Goal: Check status: Check status

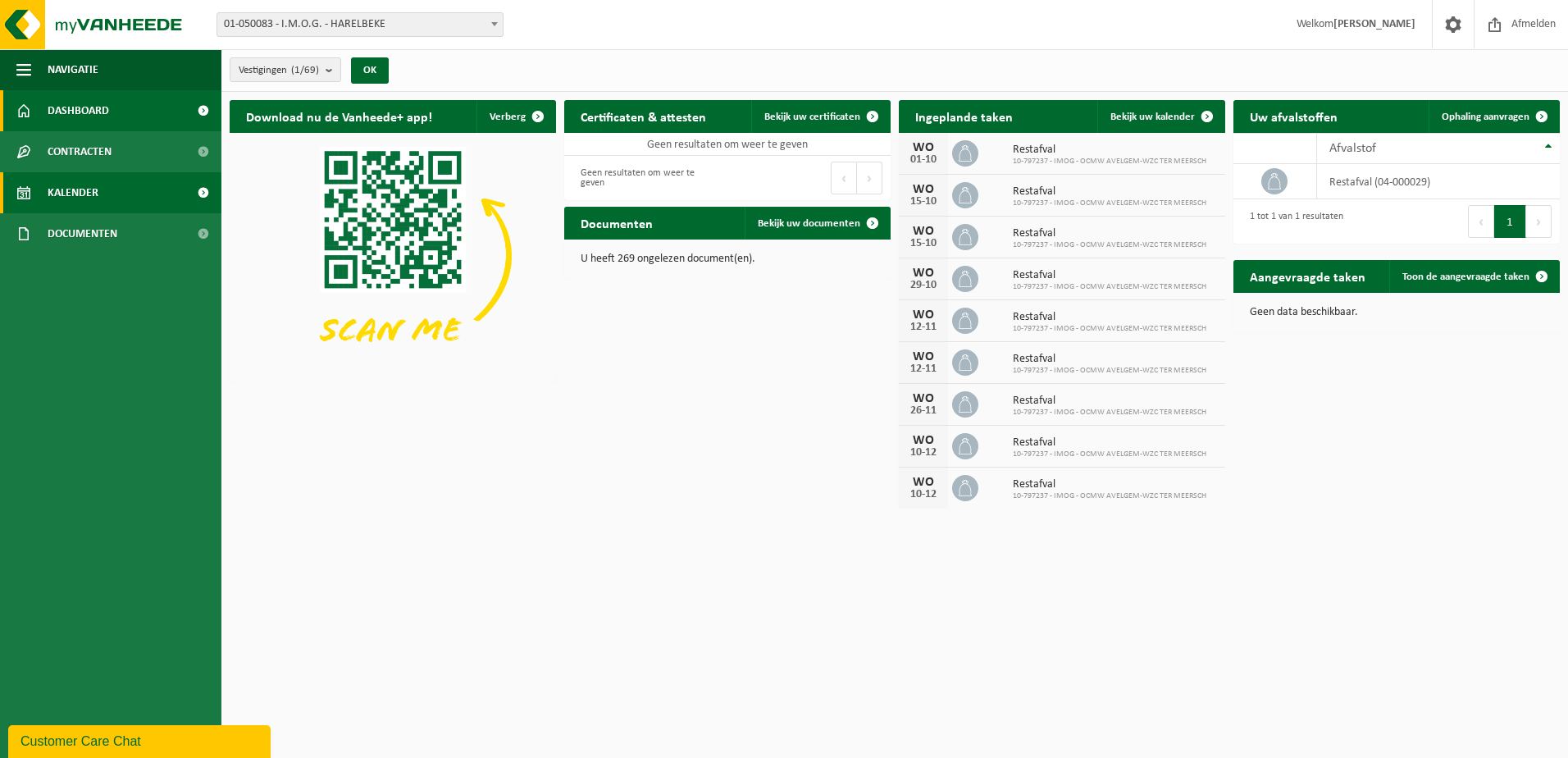
click at [117, 189] on link "Kalender" at bounding box center [110, 192] width 221 height 41
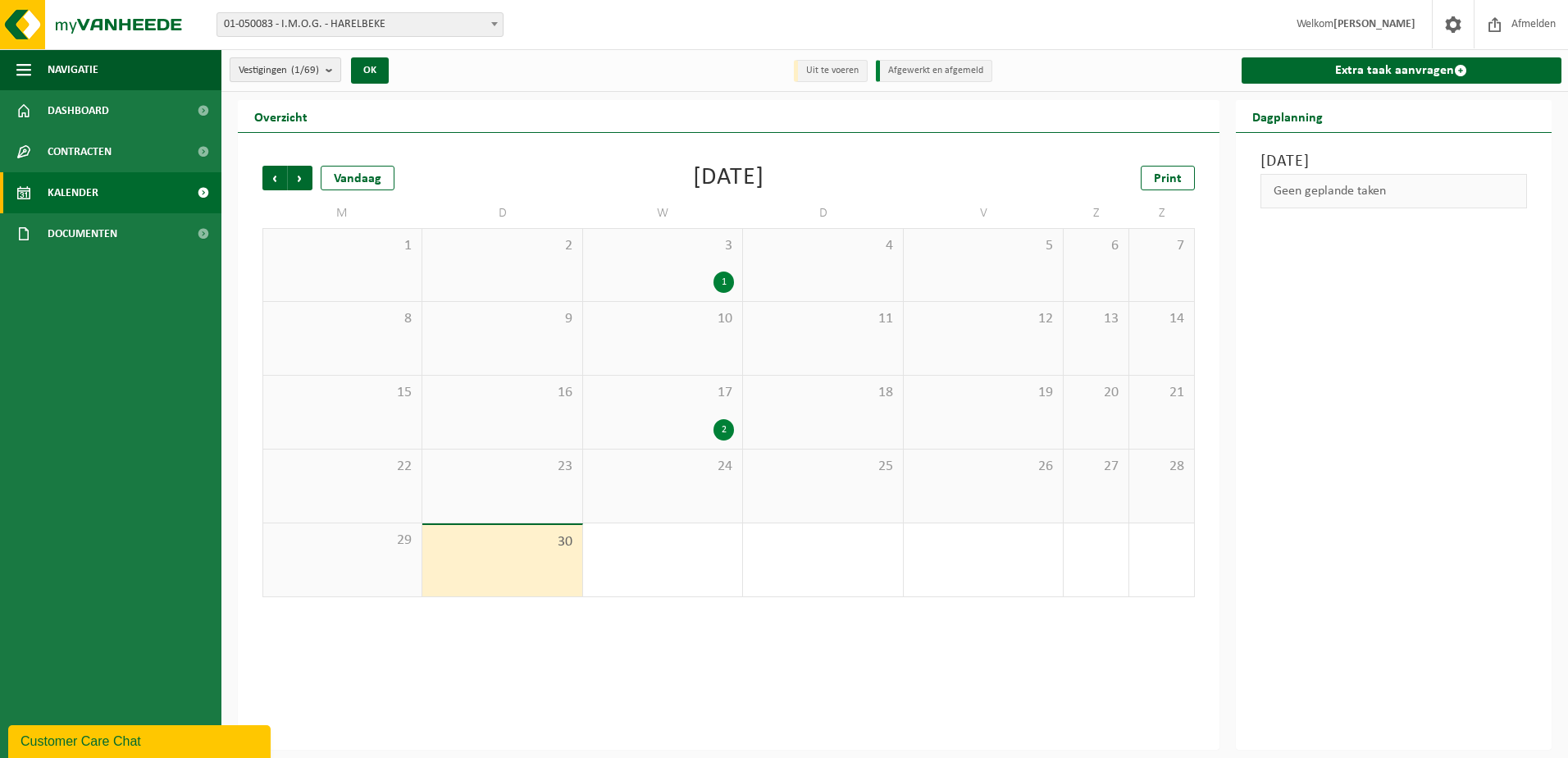
click at [331, 79] on b "submit" at bounding box center [333, 70] width 15 height 23
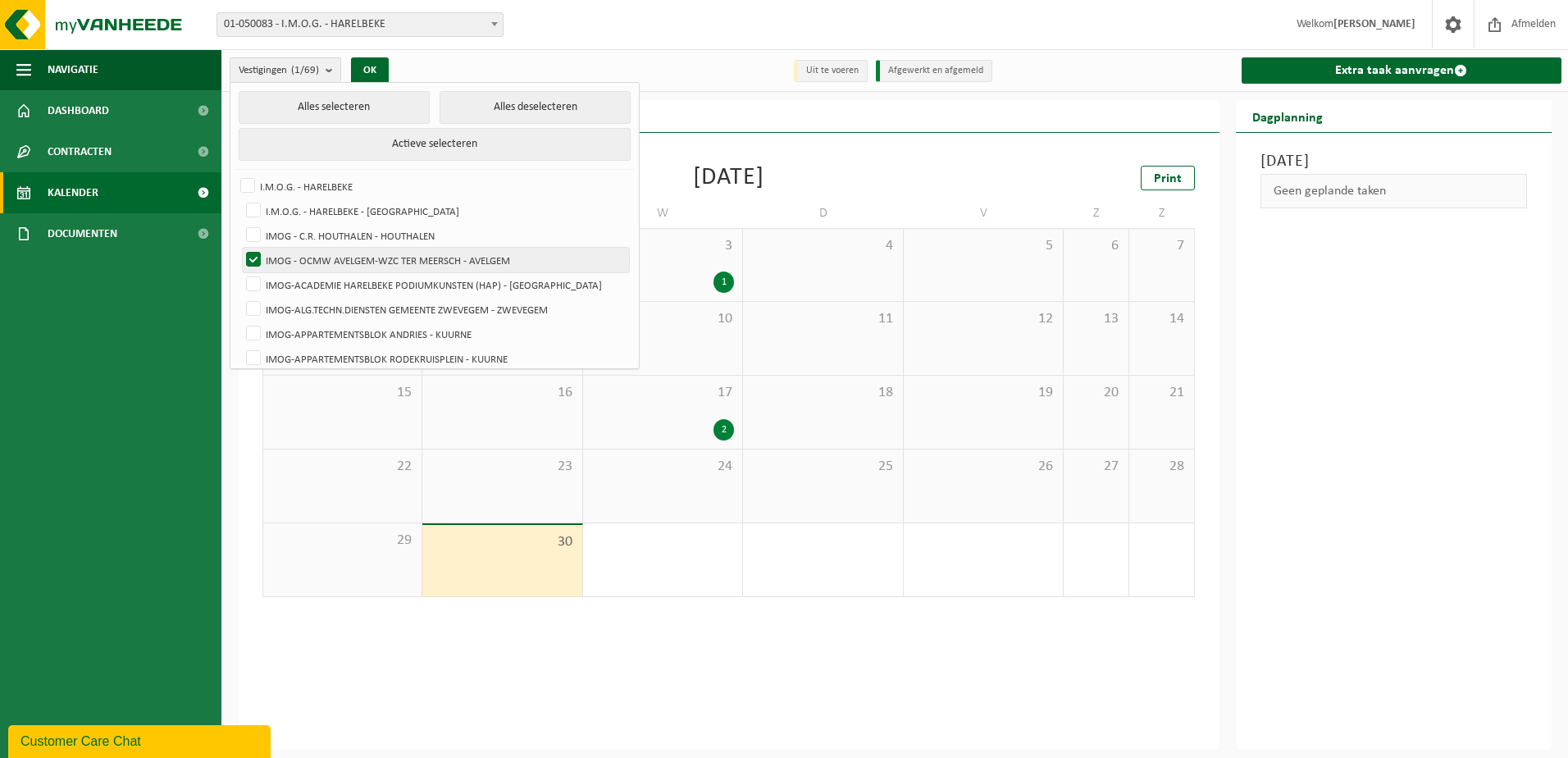
click at [255, 254] on label "IMOG - OCMW AVELGEM-WZC TER MEERSCH - AVELGEM" at bounding box center [436, 260] width 387 height 24
click at [240, 248] on input "IMOG - OCMW AVELGEM-WZC TER MEERSCH - AVELGEM" at bounding box center [240, 247] width 1 height 1
checkbox input "false"
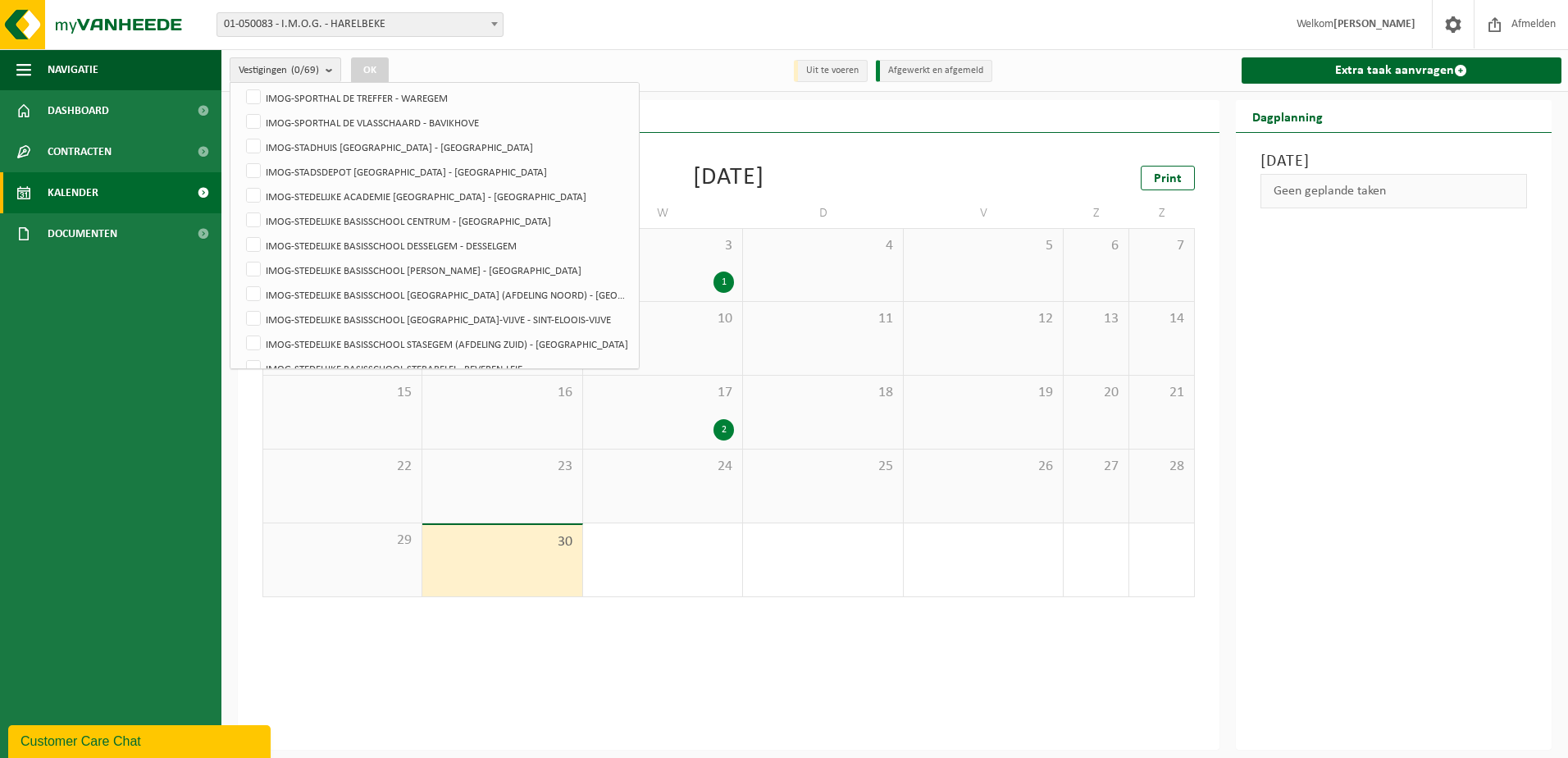
scroll to position [1230, 0]
click at [252, 157] on label "IMOG-STADHUIS [GEOGRAPHIC_DATA] - [GEOGRAPHIC_DATA]" at bounding box center [436, 161] width 387 height 24
click at [240, 149] on input "IMOG-STADHUIS [GEOGRAPHIC_DATA] - [GEOGRAPHIC_DATA]" at bounding box center [240, 149] width 1 height 1
checkbox input "true"
click at [389, 67] on button "OK" at bounding box center [369, 70] width 38 height 26
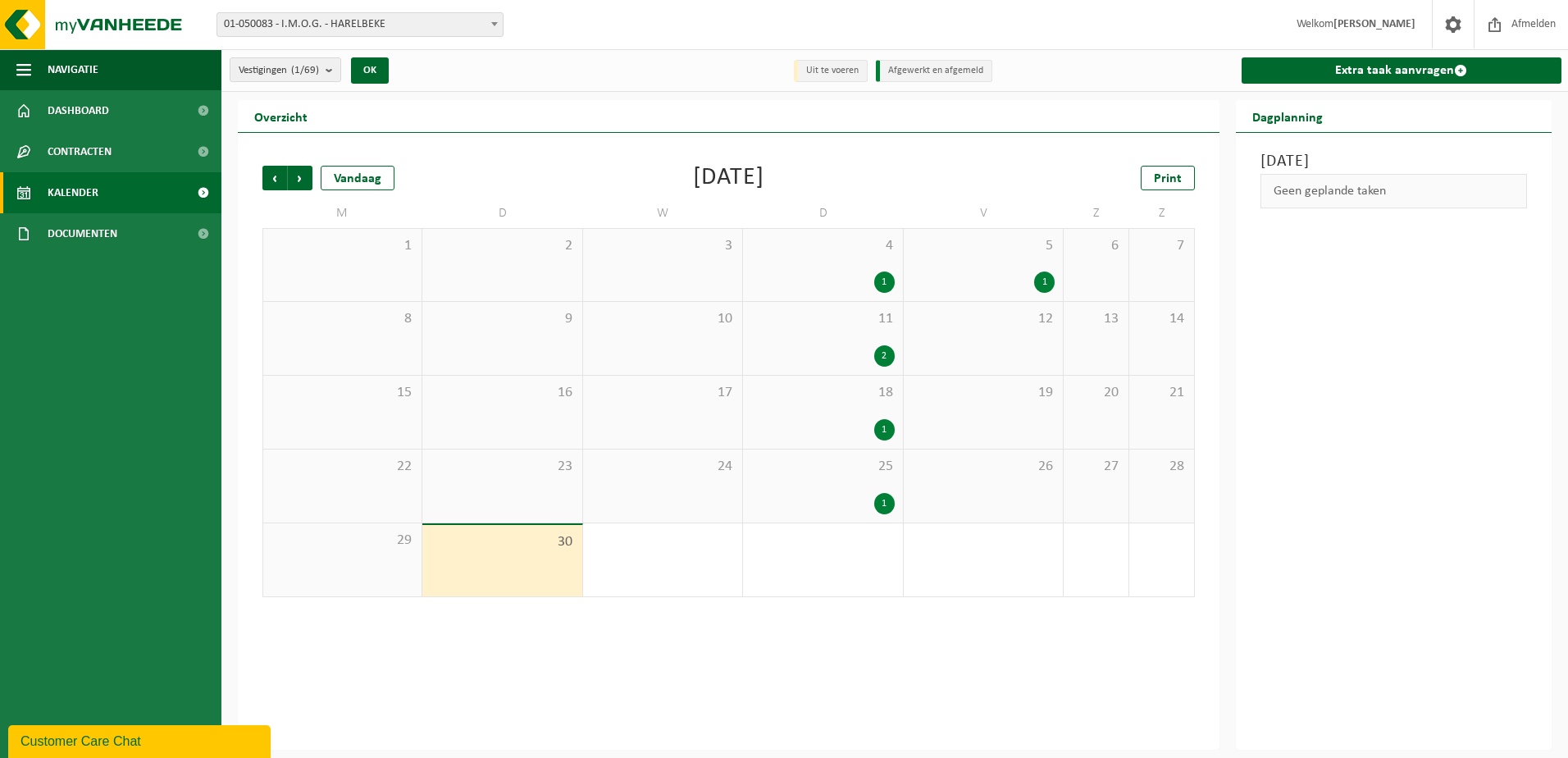
click at [797, 326] on span "11" at bounding box center [822, 319] width 143 height 18
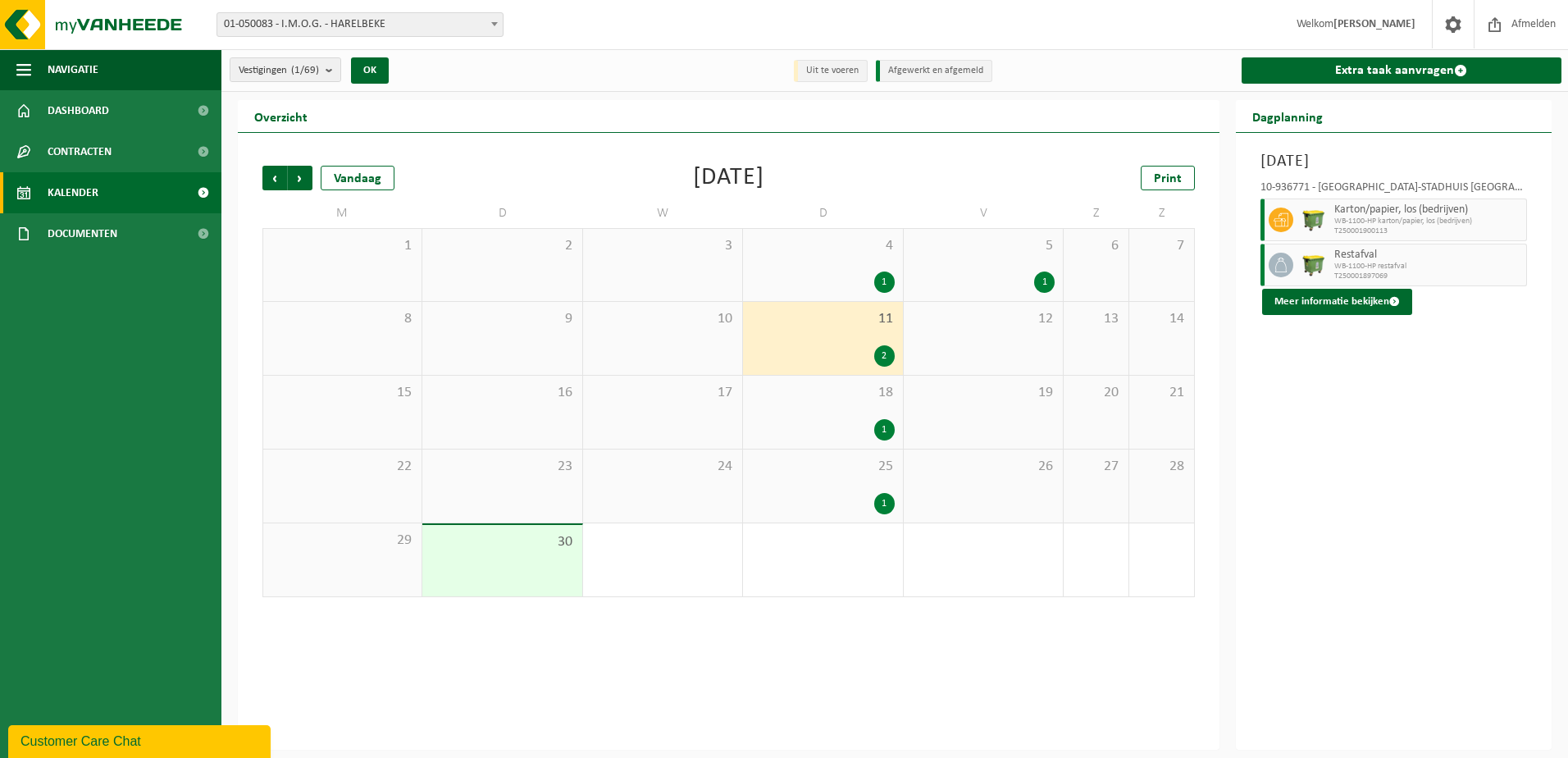
click at [811, 428] on div "1" at bounding box center [822, 430] width 143 height 22
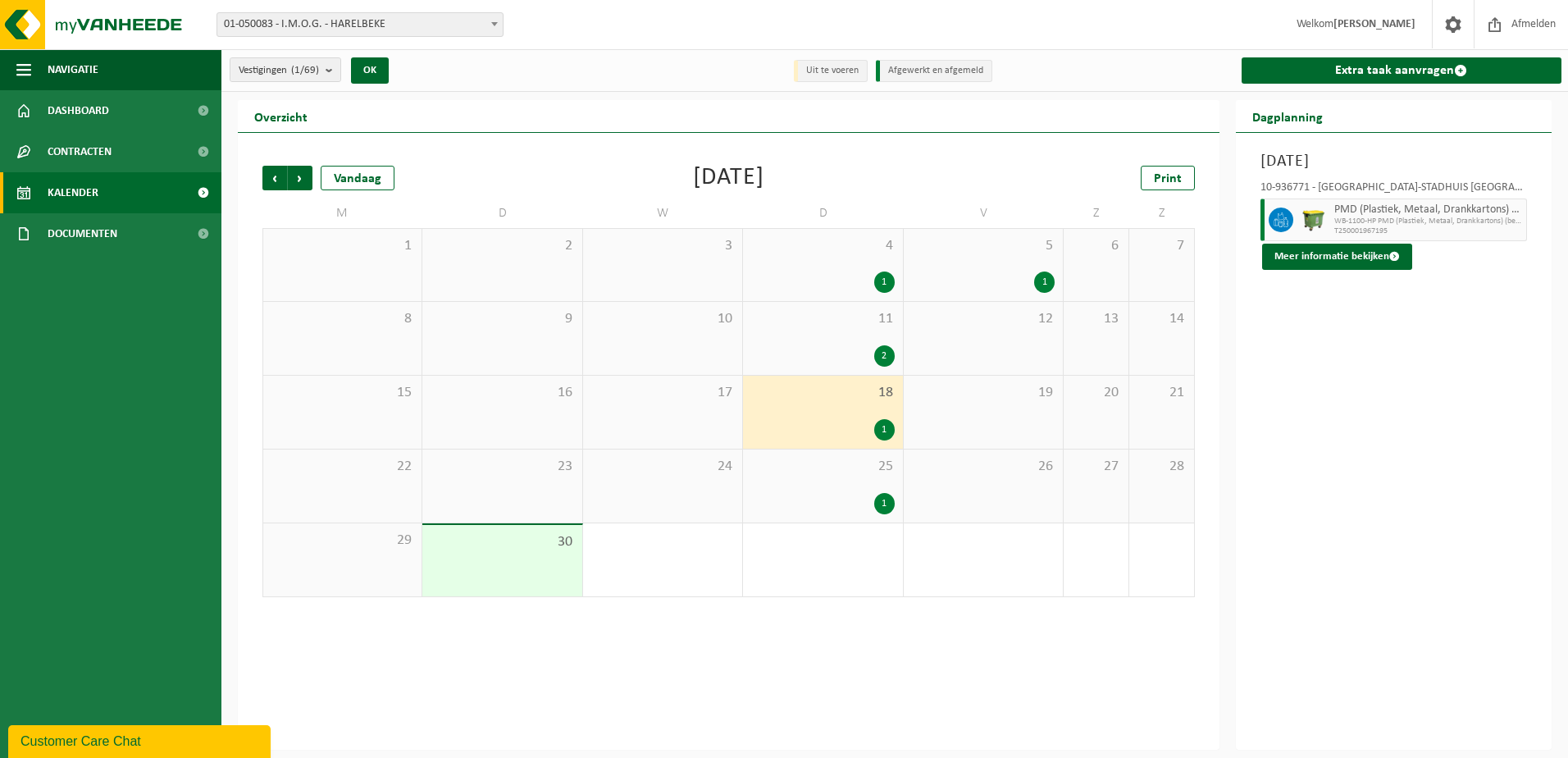
click at [825, 496] on div "1" at bounding box center [822, 503] width 143 height 22
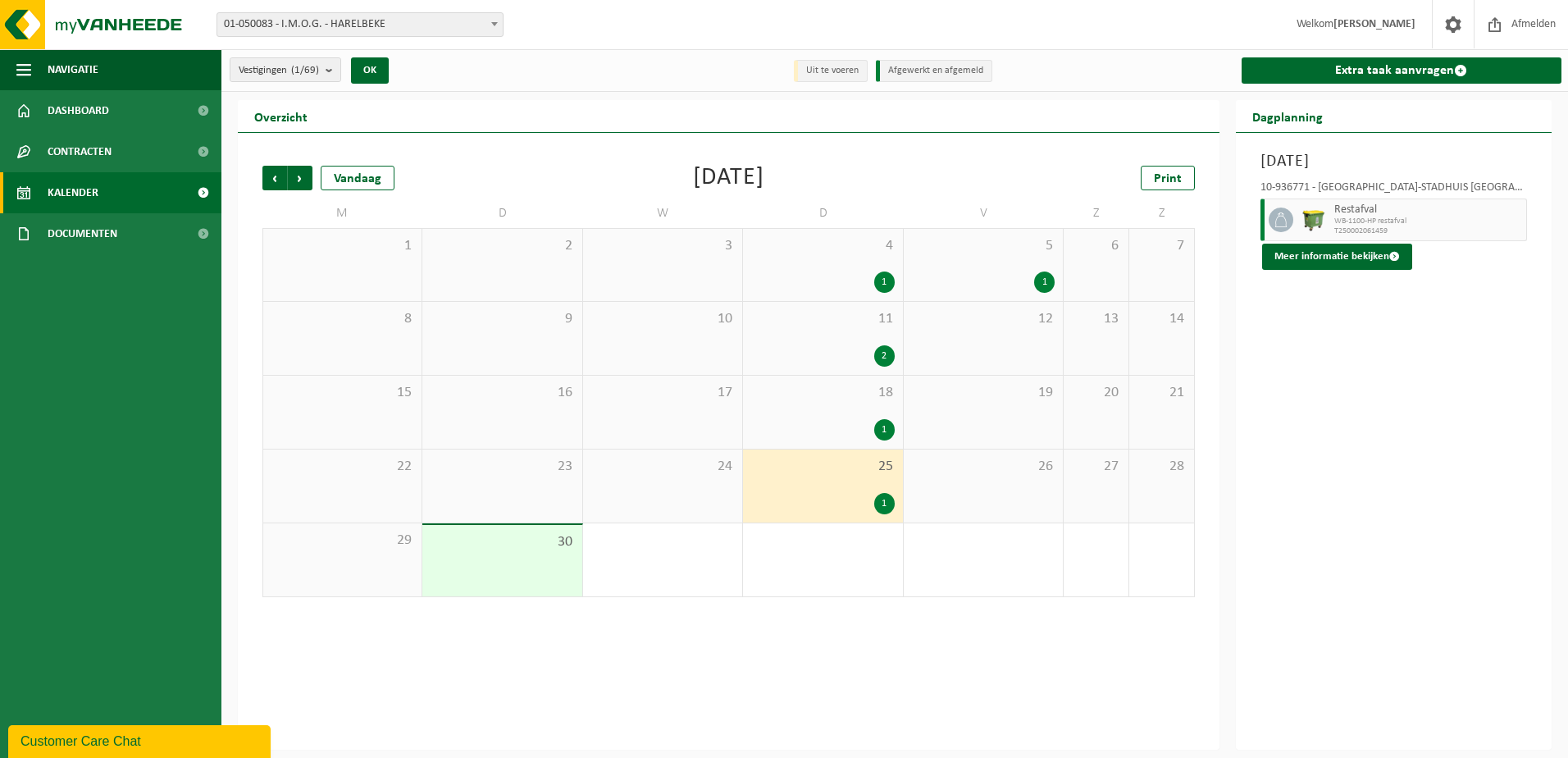
click at [790, 346] on div "2" at bounding box center [822, 356] width 143 height 22
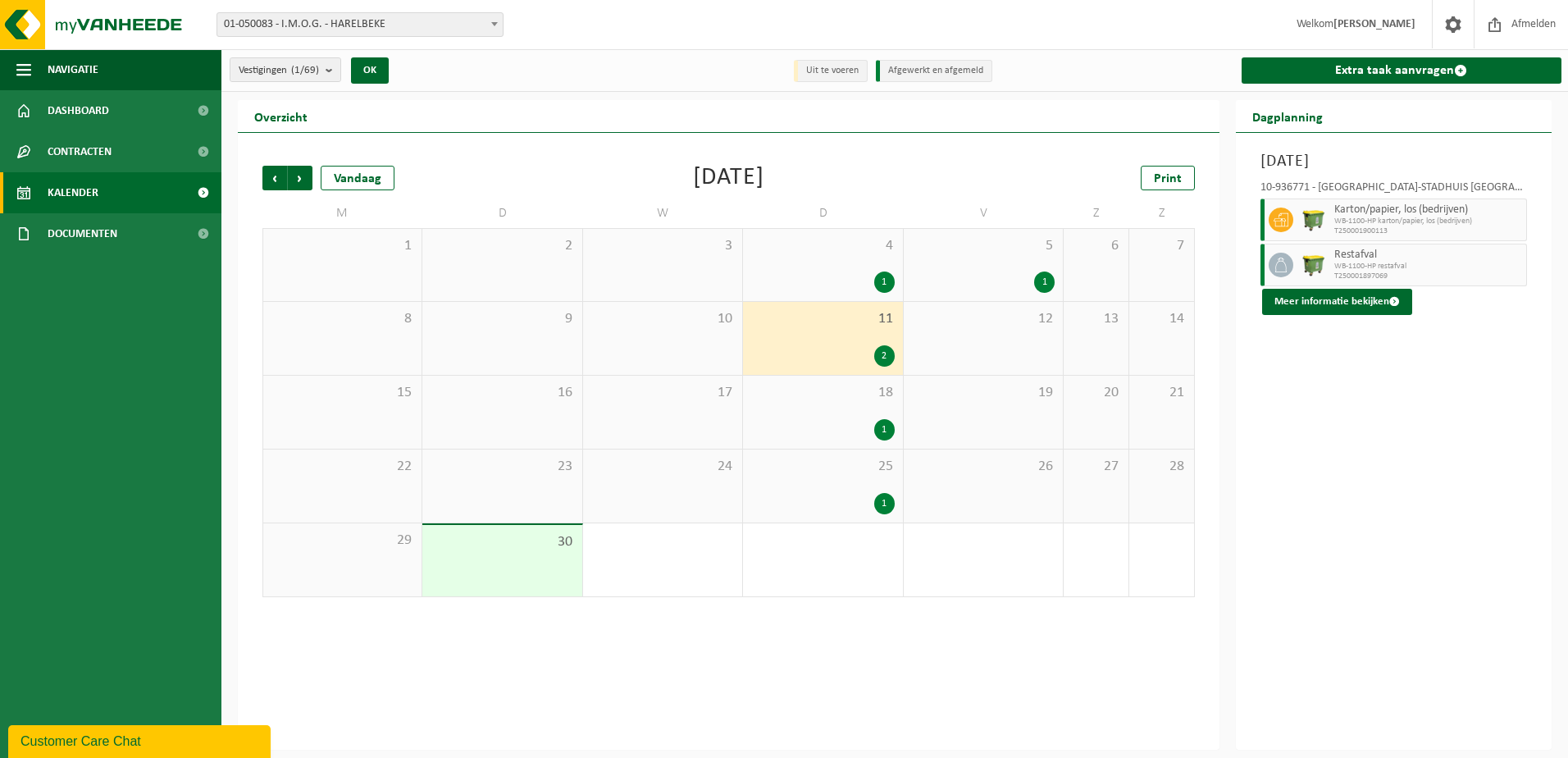
click at [827, 262] on div "4 1" at bounding box center [822, 265] width 159 height 72
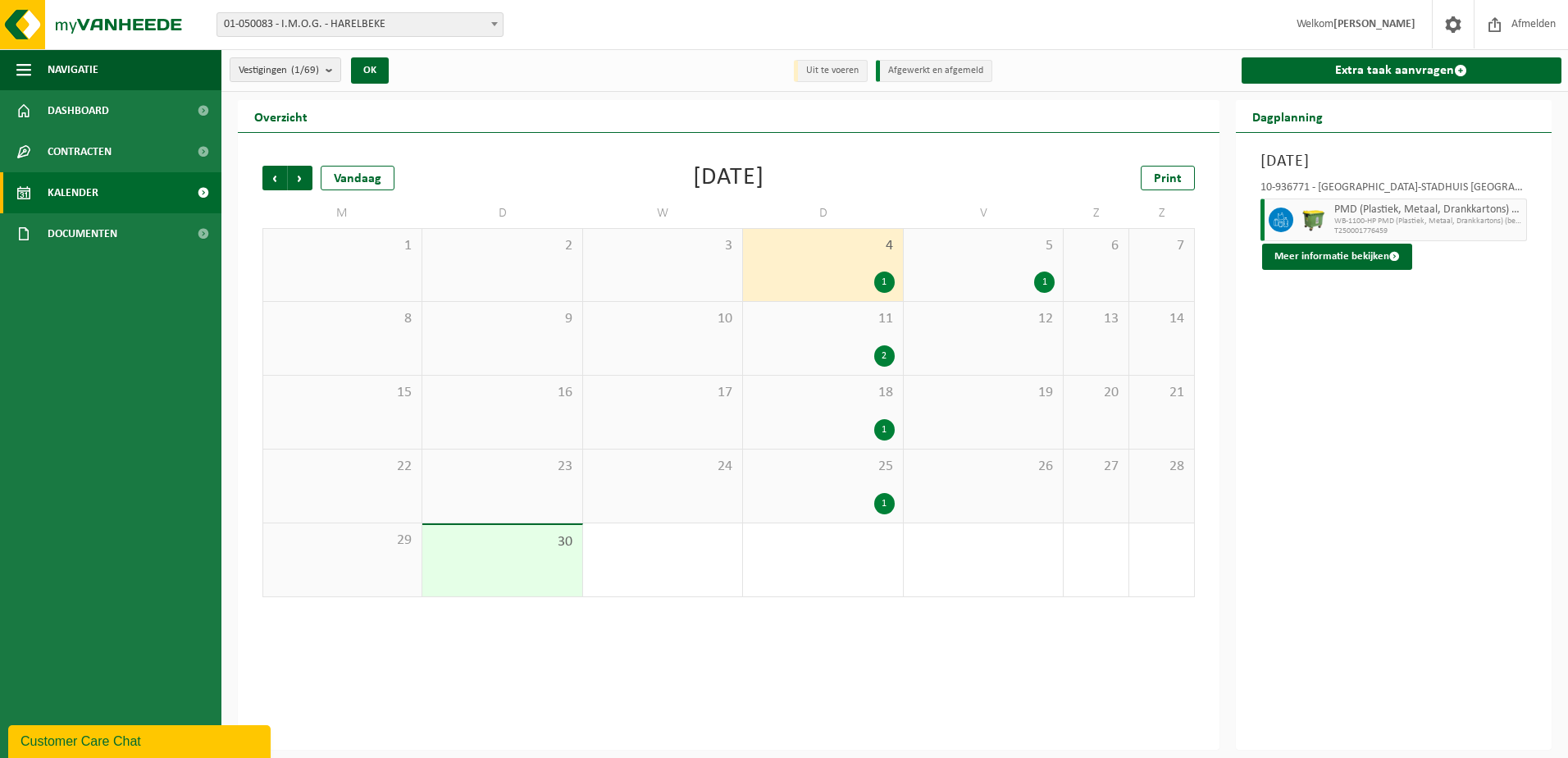
click at [1022, 265] on div "5 1" at bounding box center [983, 265] width 159 height 72
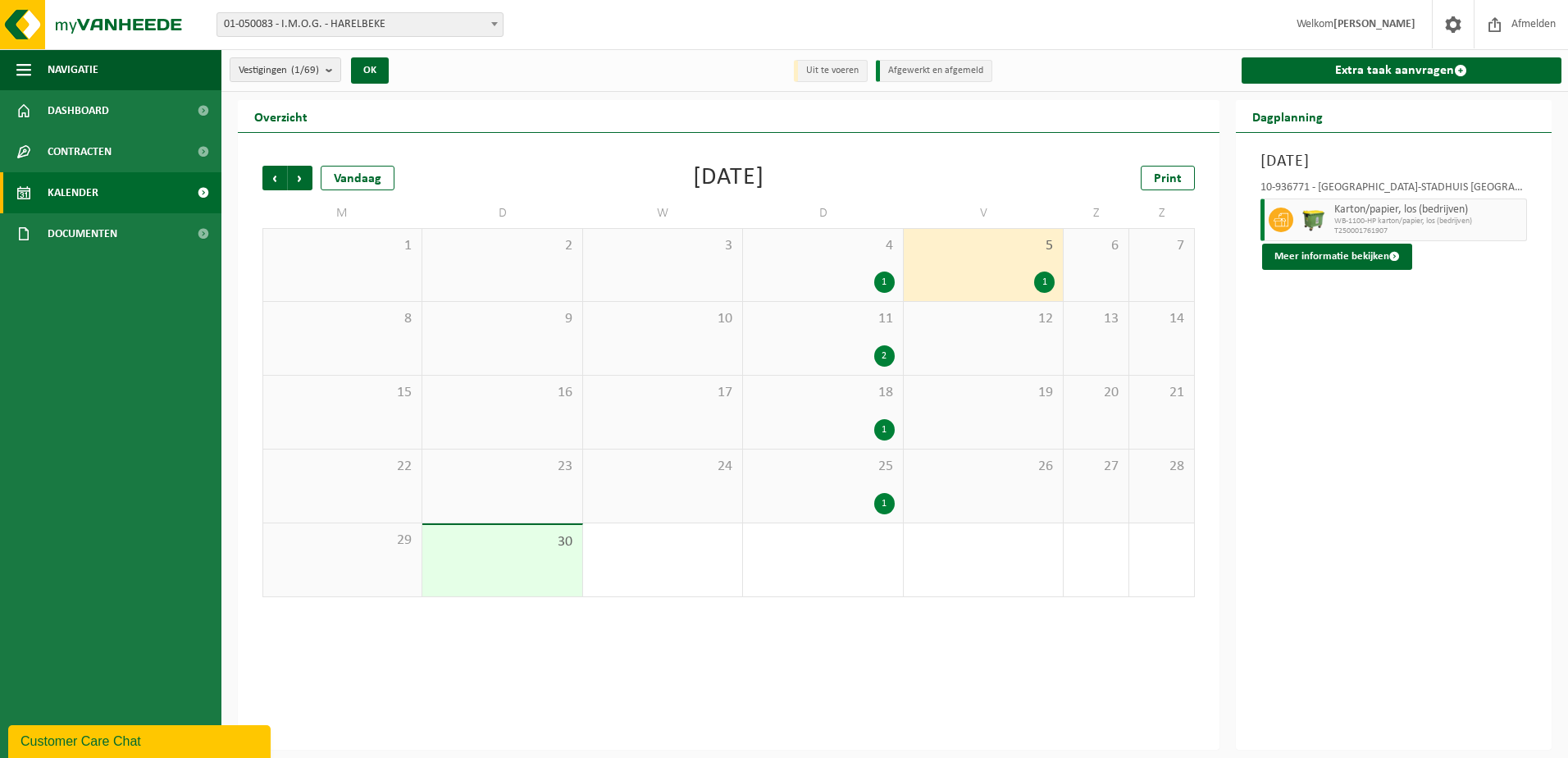
click at [838, 408] on div "18 1" at bounding box center [822, 412] width 159 height 73
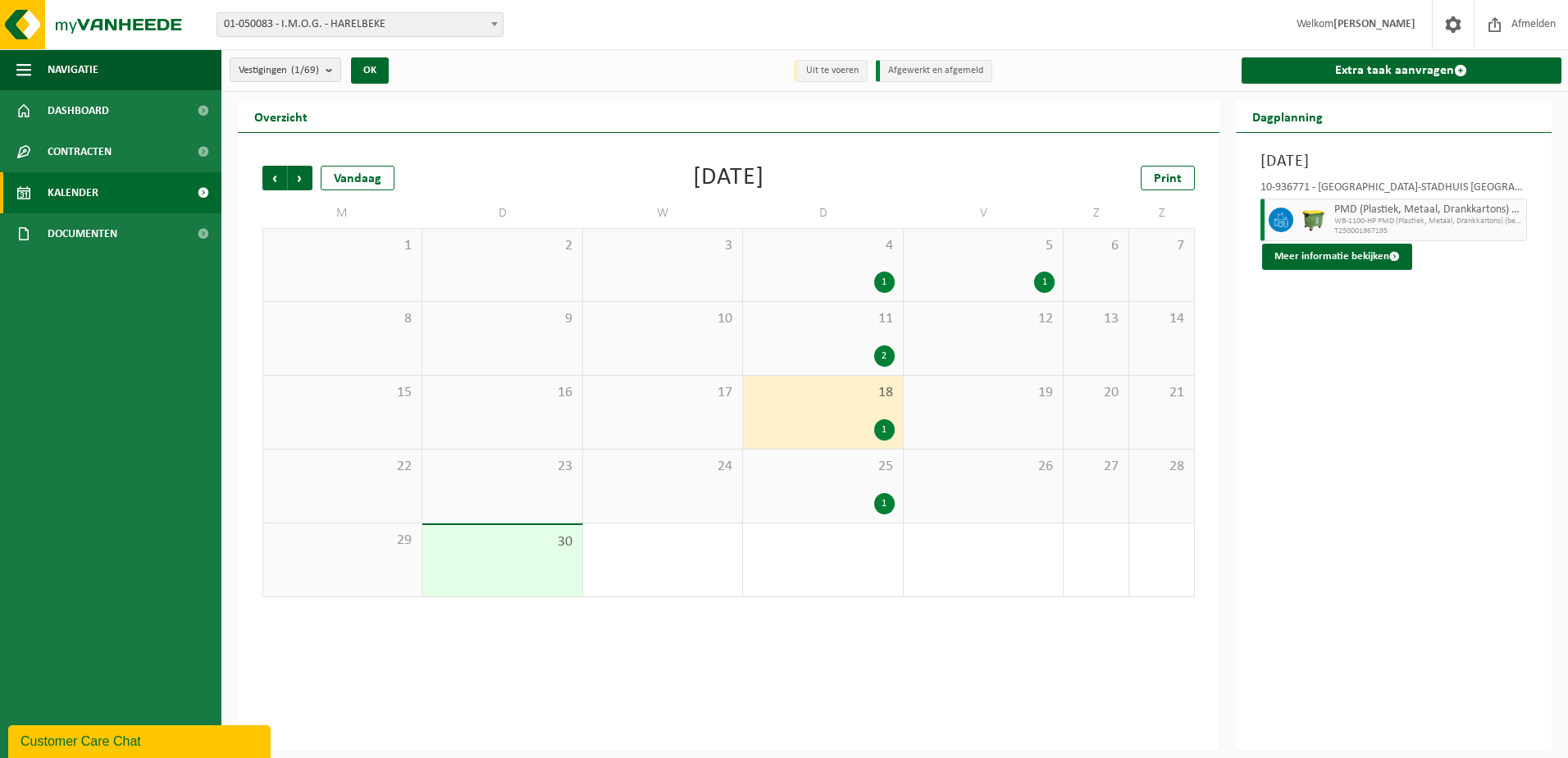
click at [845, 331] on div "11 2" at bounding box center [822, 337] width 159 height 73
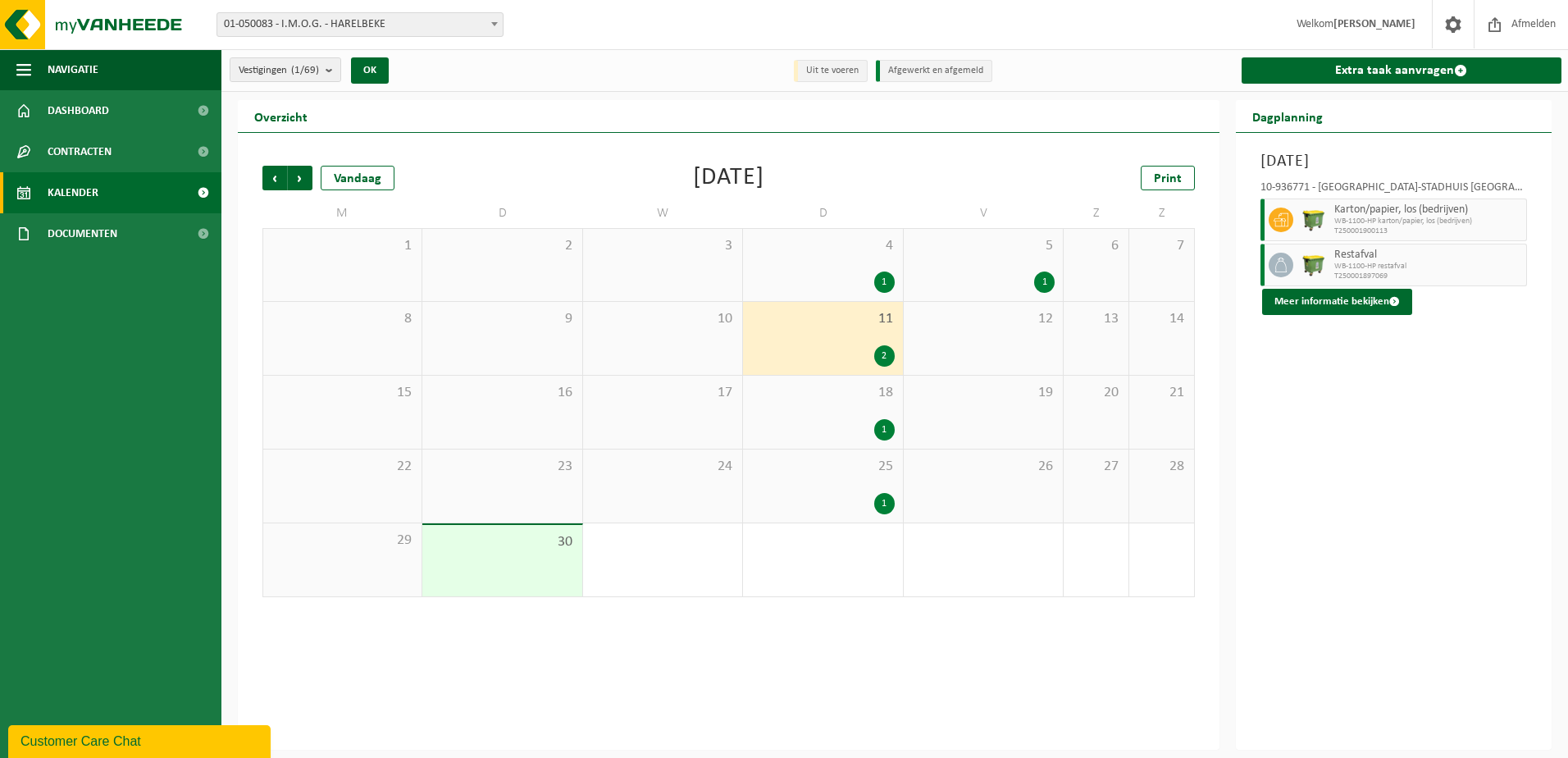
click at [1003, 423] on div "19" at bounding box center [983, 412] width 159 height 73
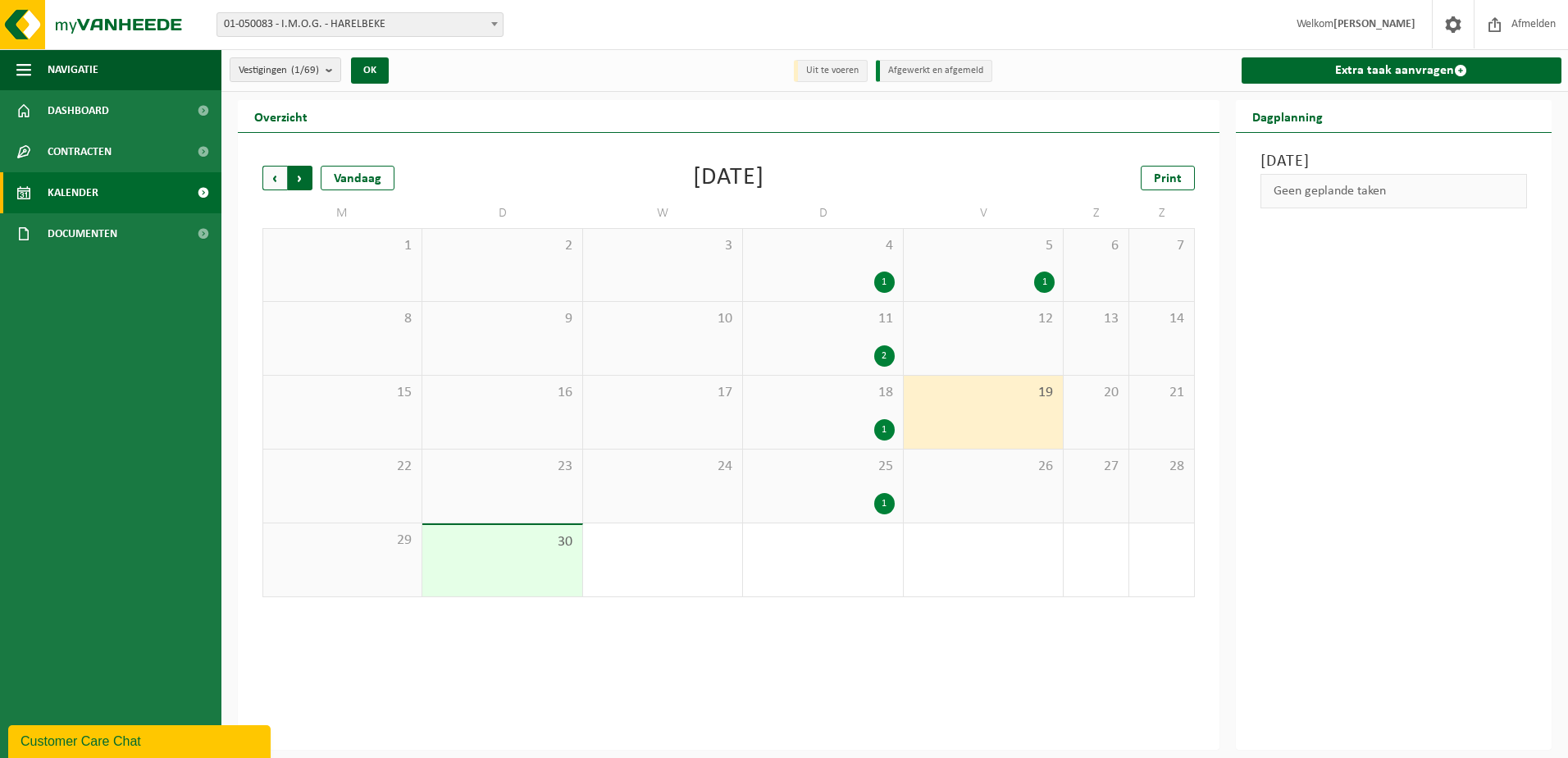
click at [272, 176] on span "Vorige" at bounding box center [274, 177] width 24 height 24
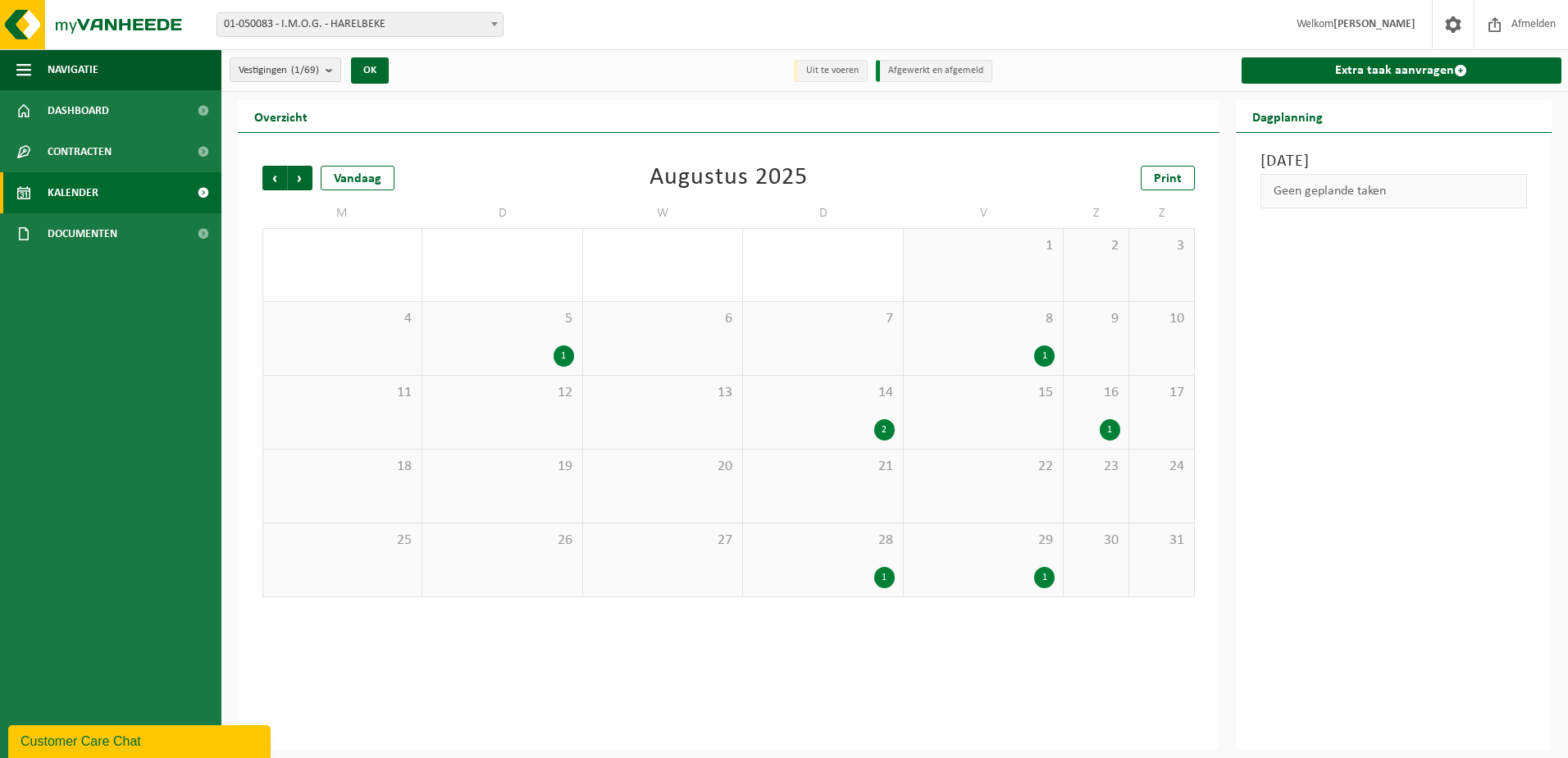
click at [957, 353] on div "1" at bounding box center [983, 356] width 143 height 22
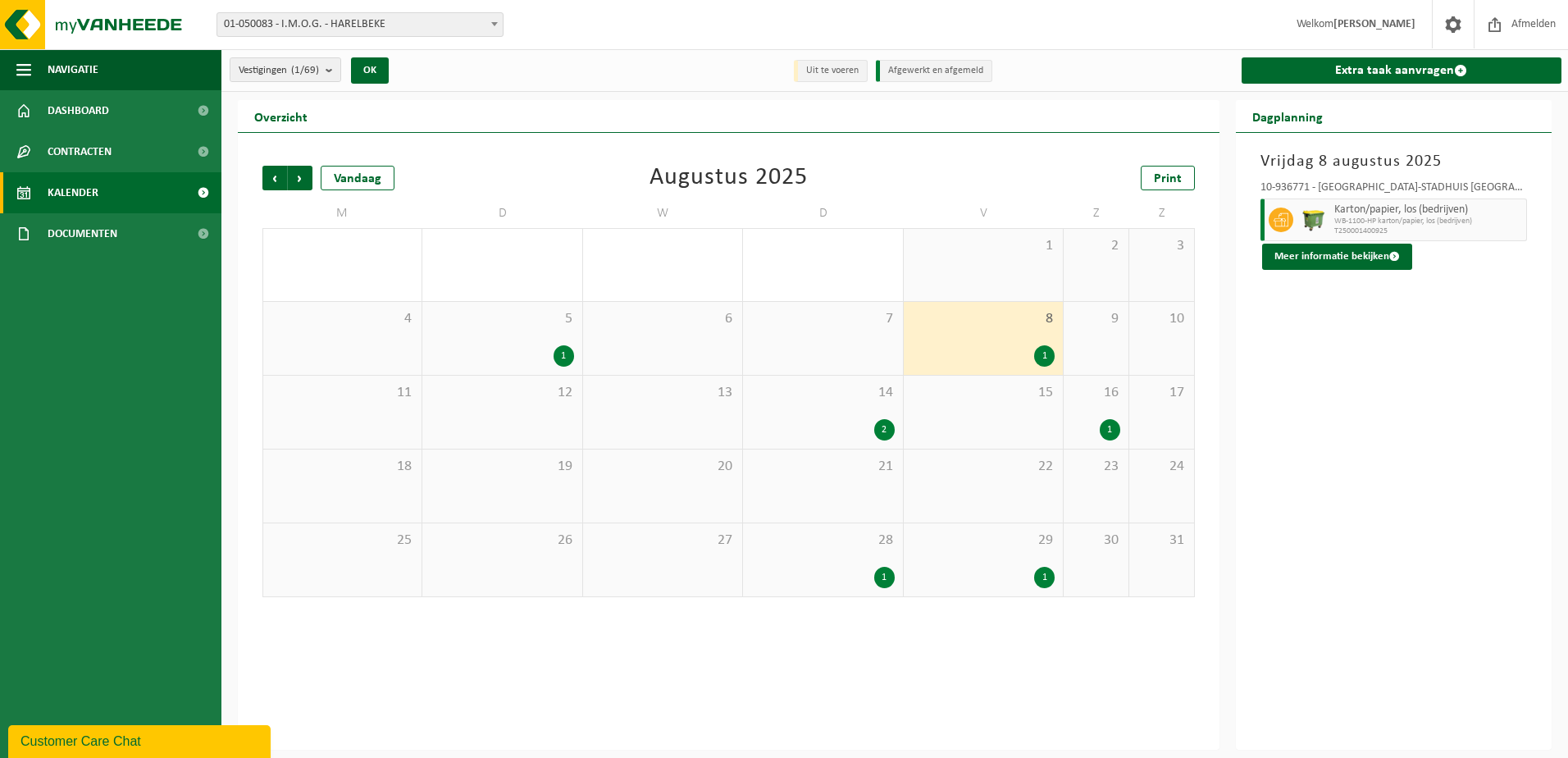
click at [996, 559] on div "29 1" at bounding box center [983, 559] width 159 height 73
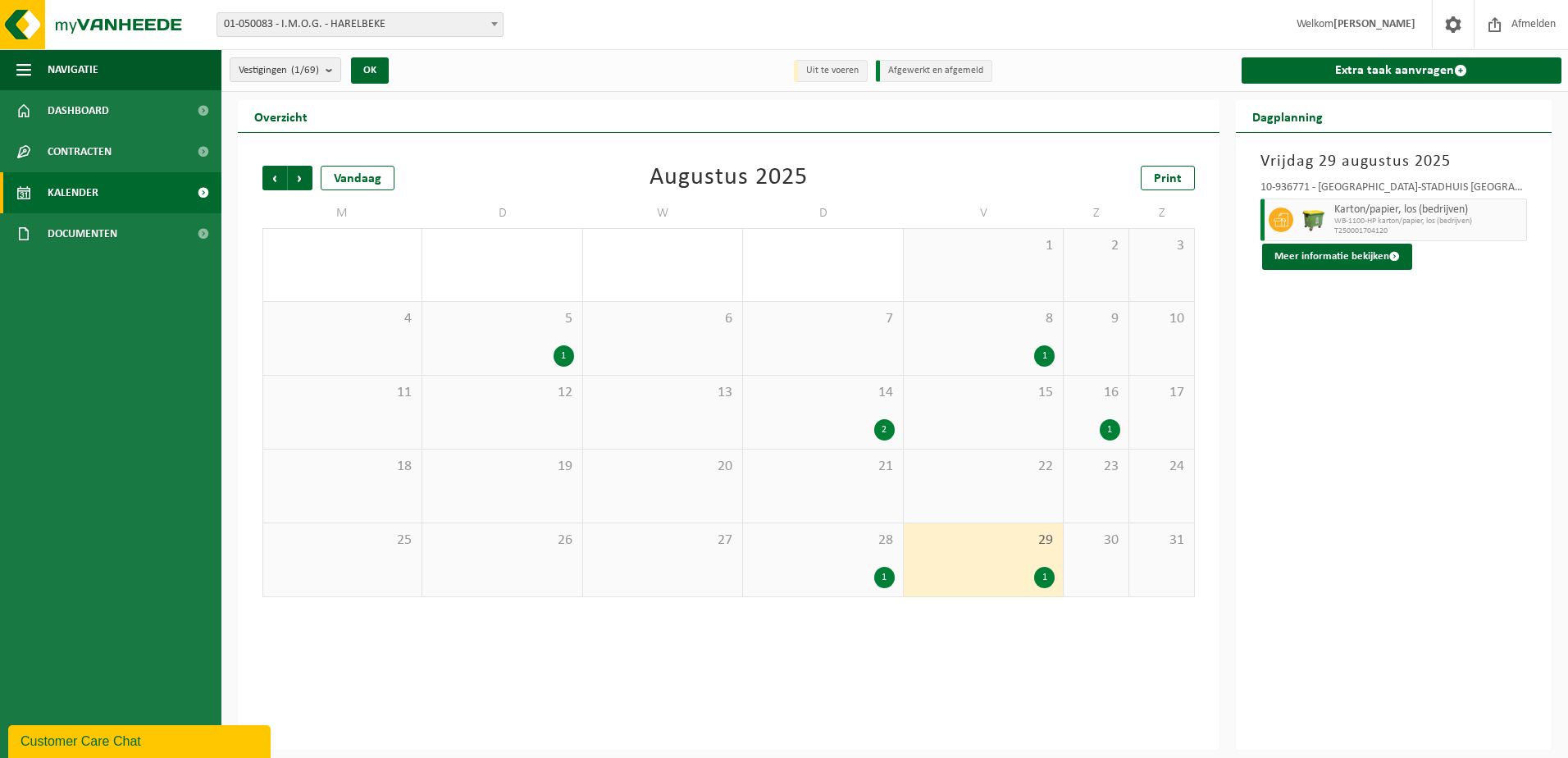
click at [1103, 424] on div "1" at bounding box center [1110, 430] width 21 height 22
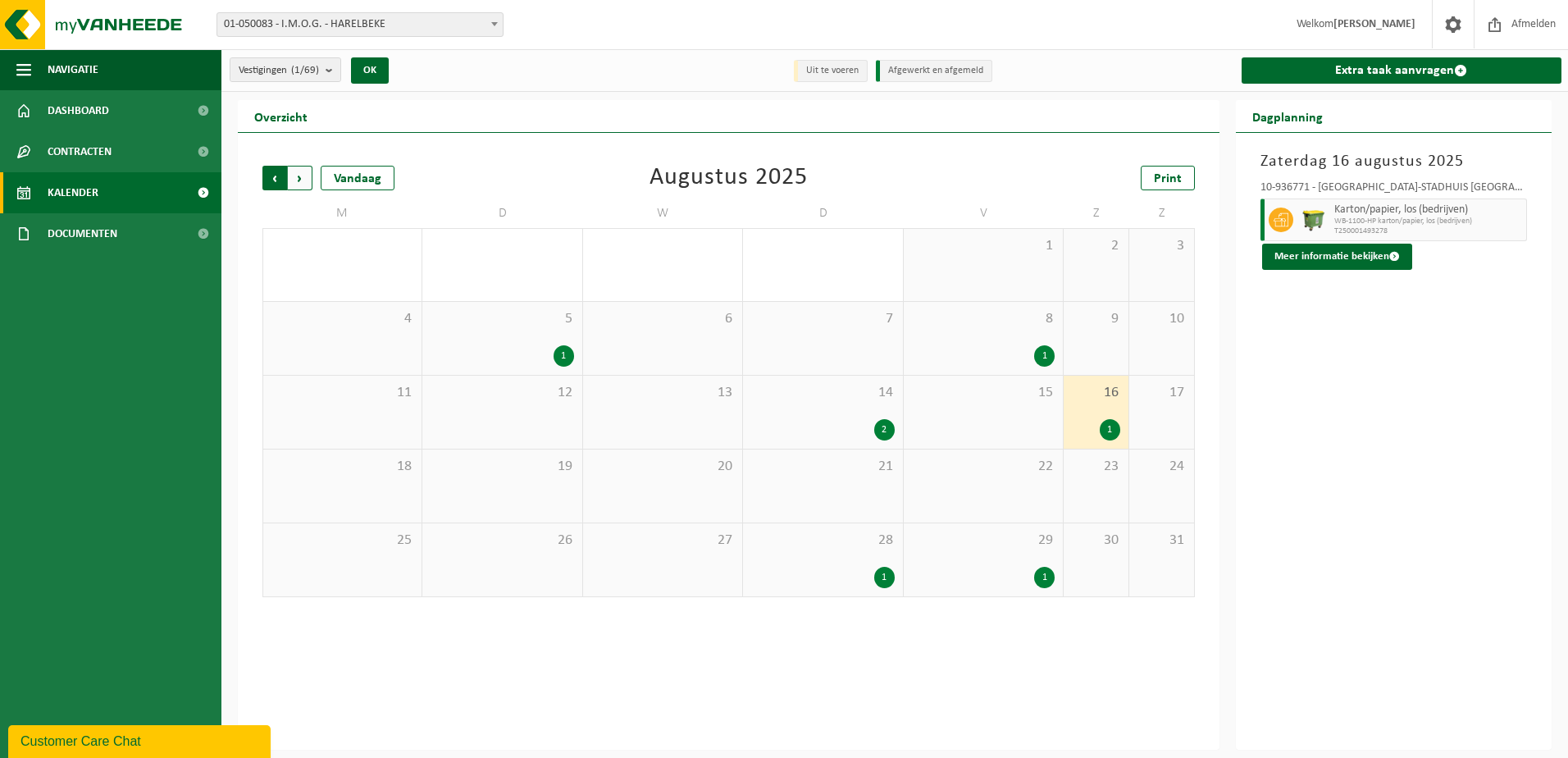
click at [294, 175] on span "Volgende" at bounding box center [300, 177] width 24 height 24
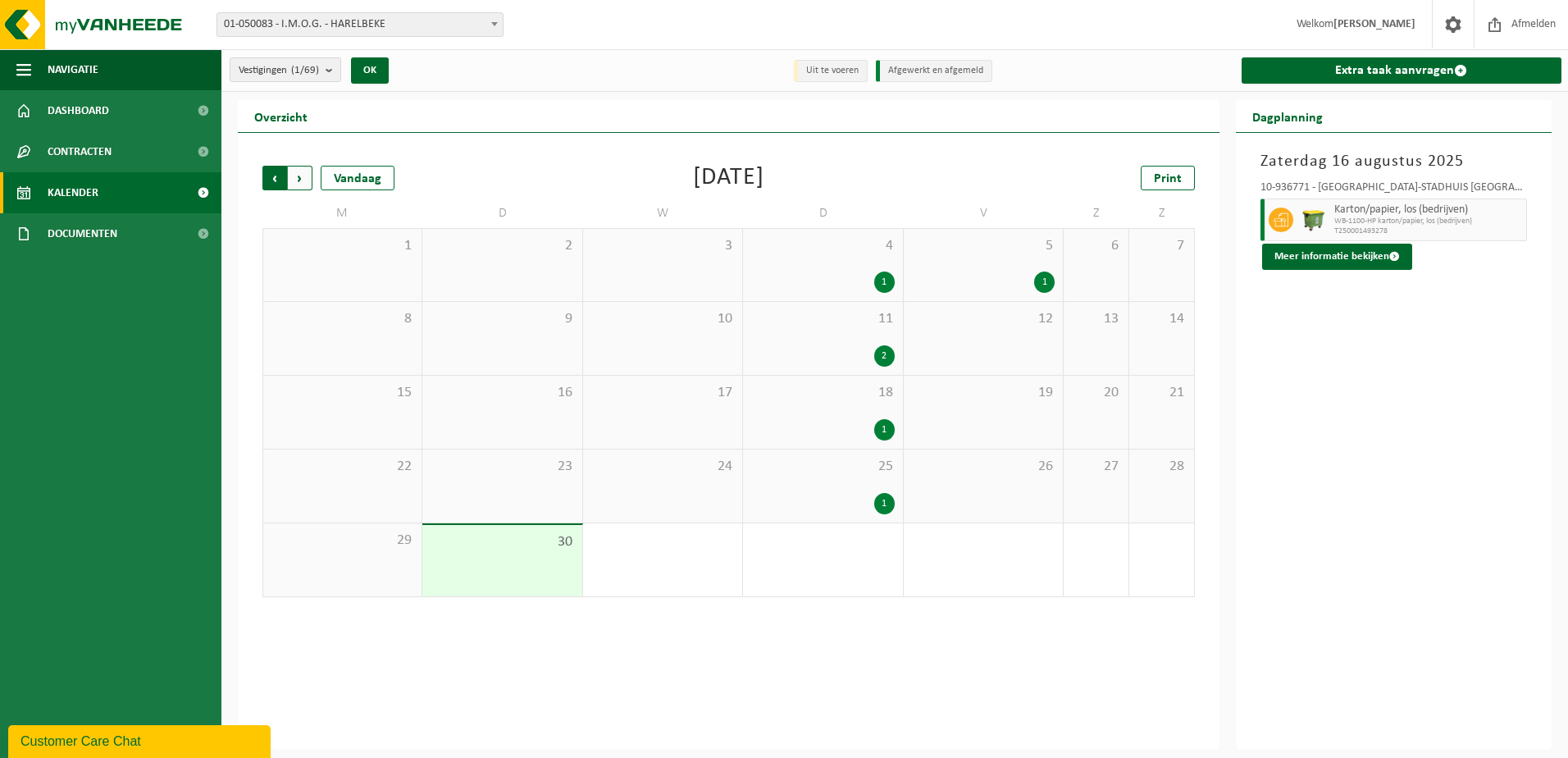
click at [304, 179] on span "Volgende" at bounding box center [300, 177] width 24 height 24
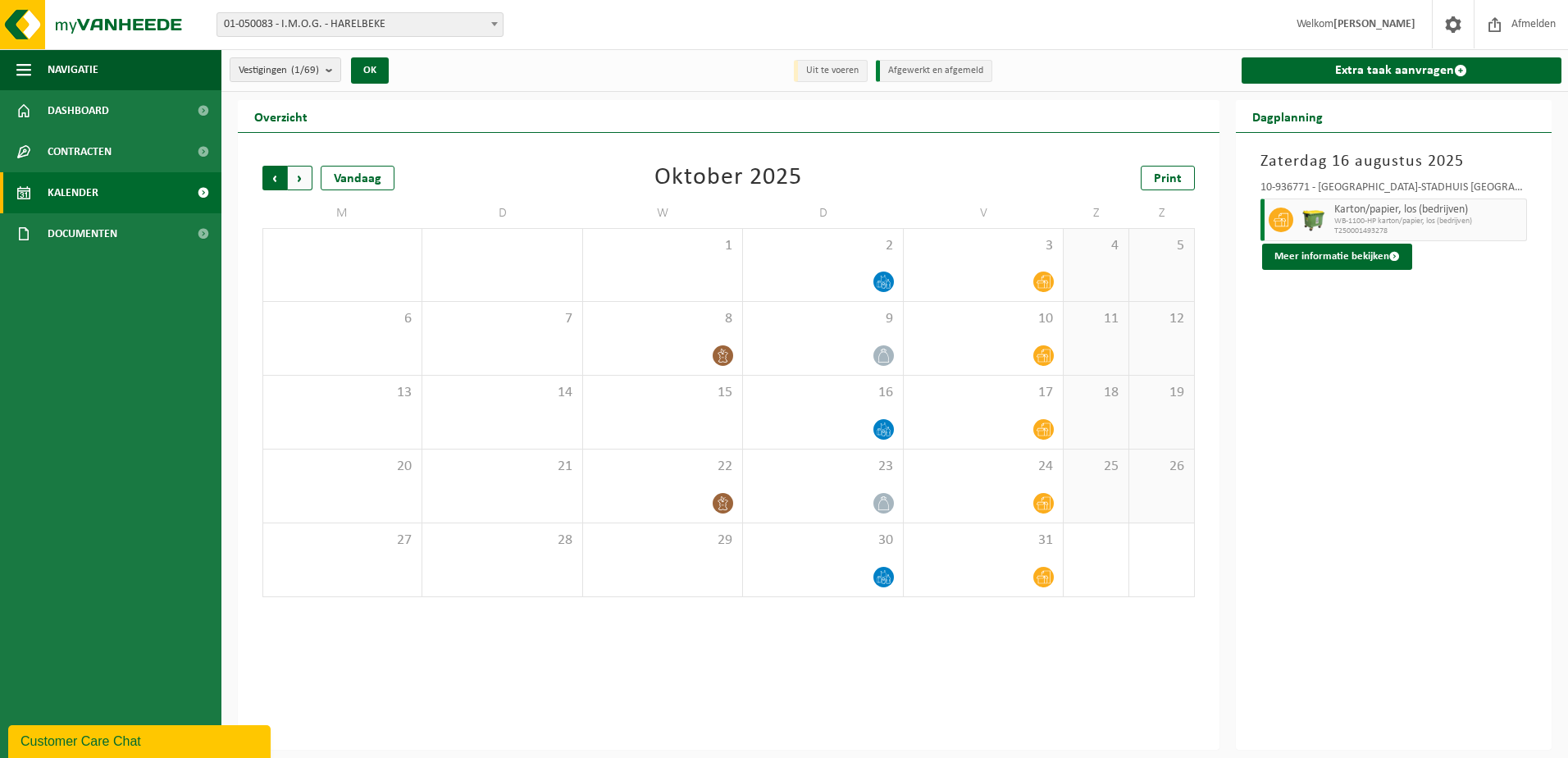
click at [304, 179] on span "Volgende" at bounding box center [300, 177] width 24 height 24
